Goal: Task Accomplishment & Management: Manage account settings

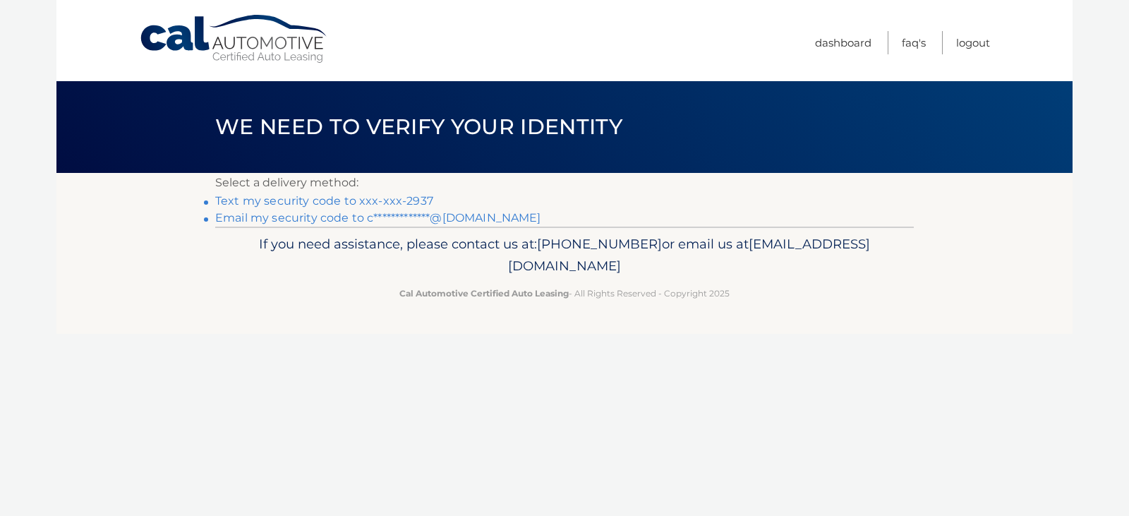
click at [339, 203] on link "Text my security code to xxx-xxx-2937" at bounding box center [324, 200] width 218 height 13
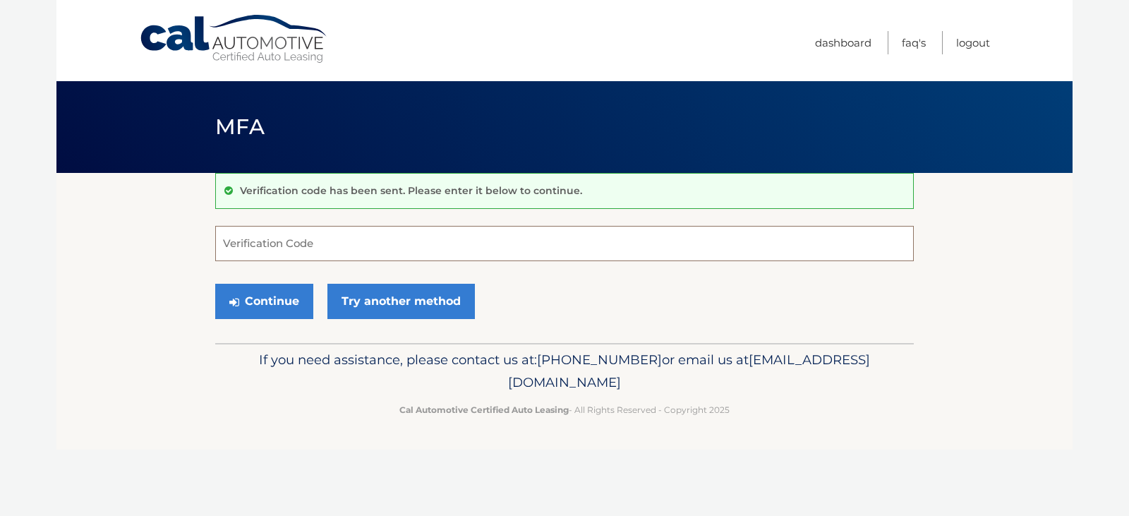
click at [246, 246] on input "Verification Code" at bounding box center [564, 243] width 698 height 35
type input "631313"
click at [250, 303] on button "Continue" at bounding box center [264, 301] width 98 height 35
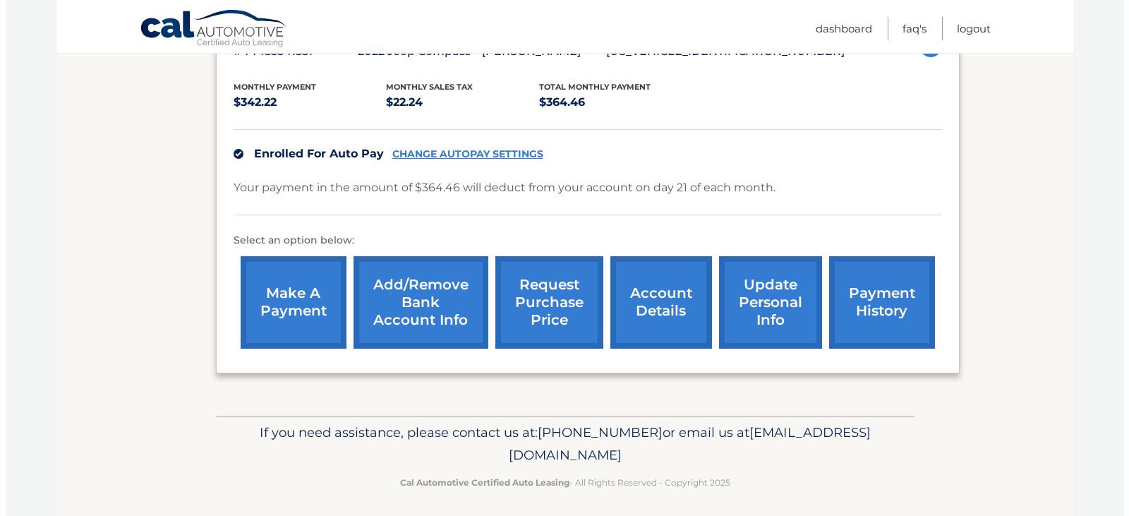
scroll to position [286, 0]
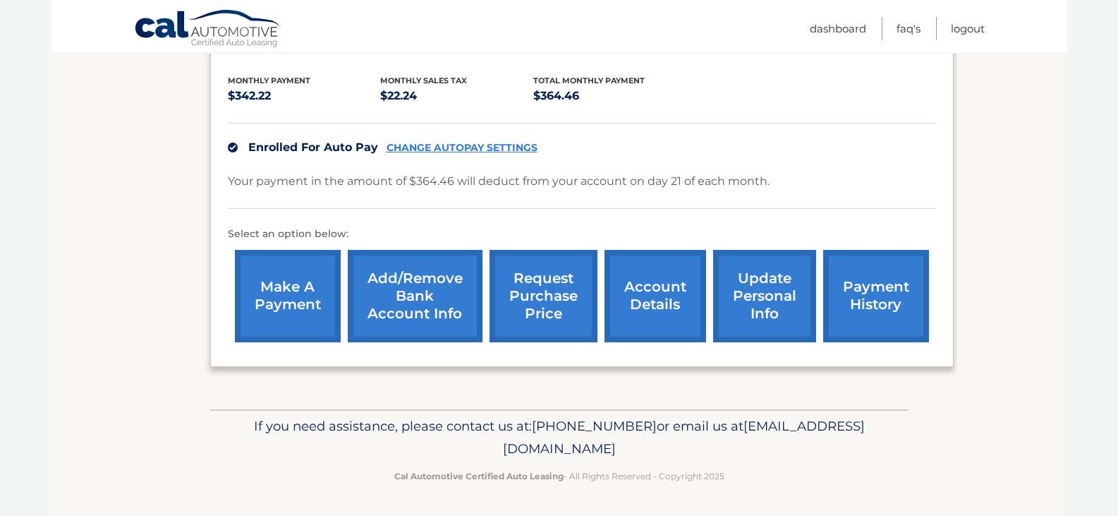
click at [530, 296] on link "request purchase price" at bounding box center [544, 296] width 108 height 92
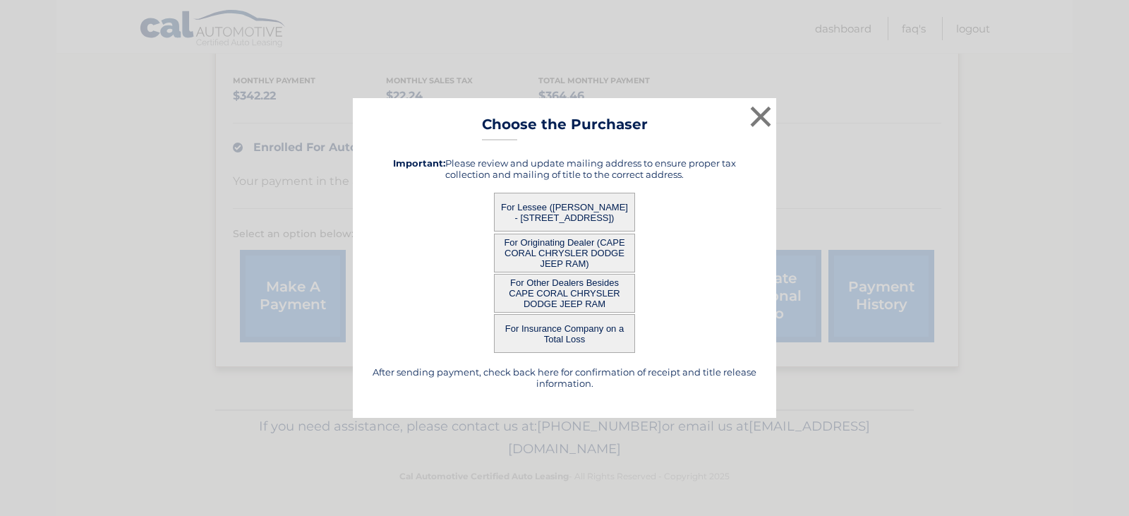
click at [552, 294] on button "For Other Dealers Besides CAPE CORAL CHRYSLER DODGE JEEP RAM" at bounding box center [564, 293] width 141 height 39
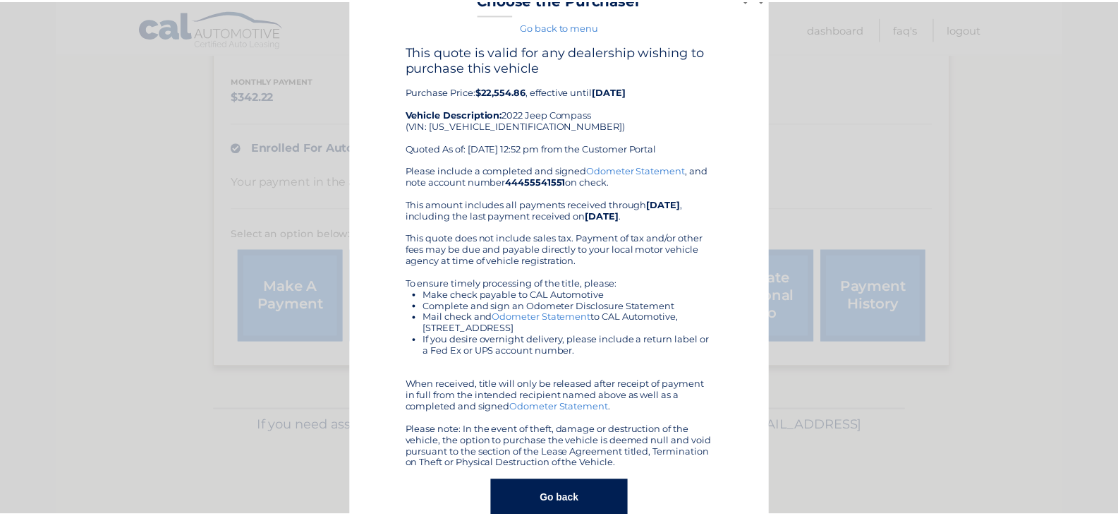
scroll to position [0, 0]
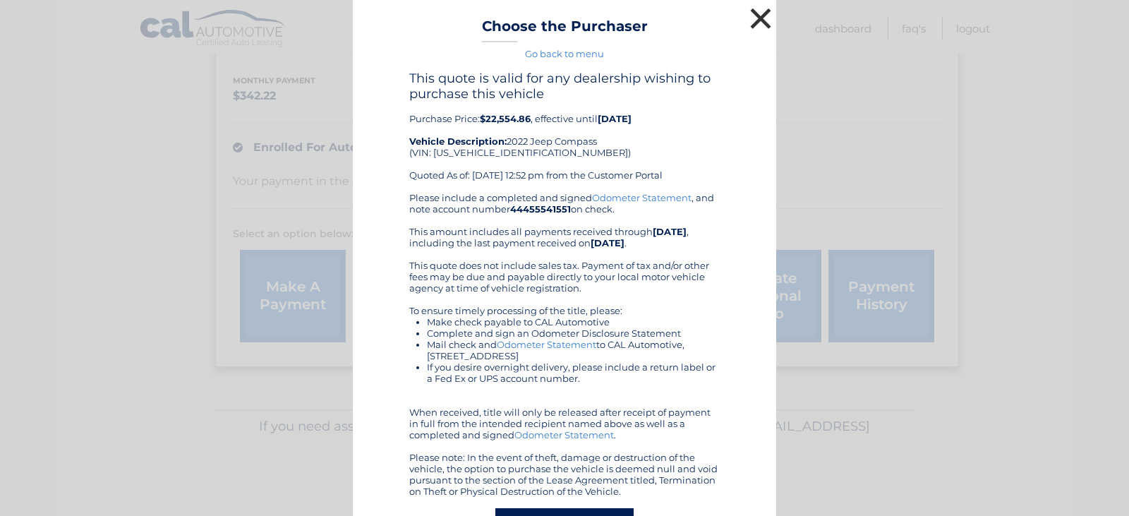
click at [750, 15] on button "×" at bounding box center [760, 18] width 28 height 28
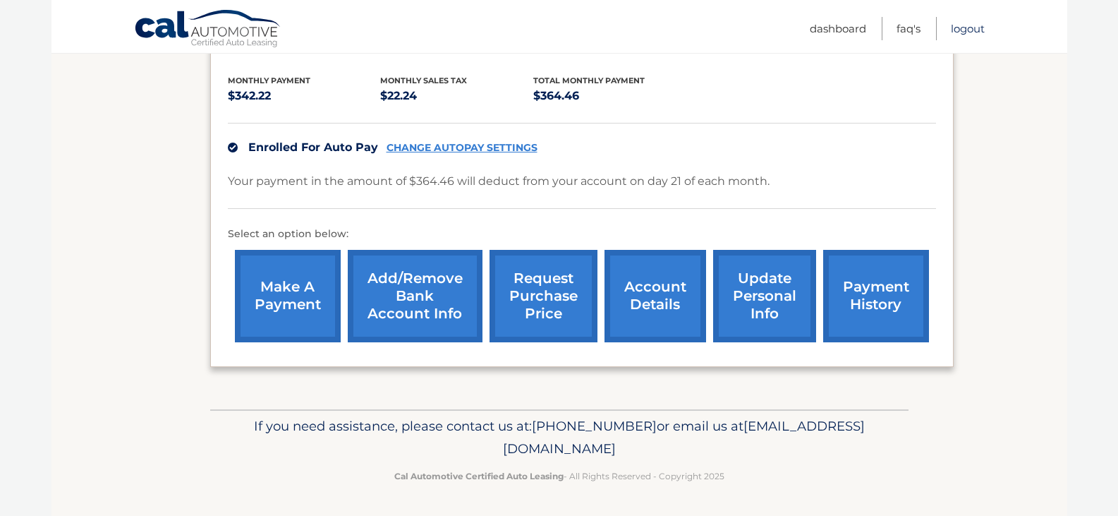
click at [965, 28] on link "Logout" at bounding box center [968, 28] width 34 height 23
